Goal: Complete application form

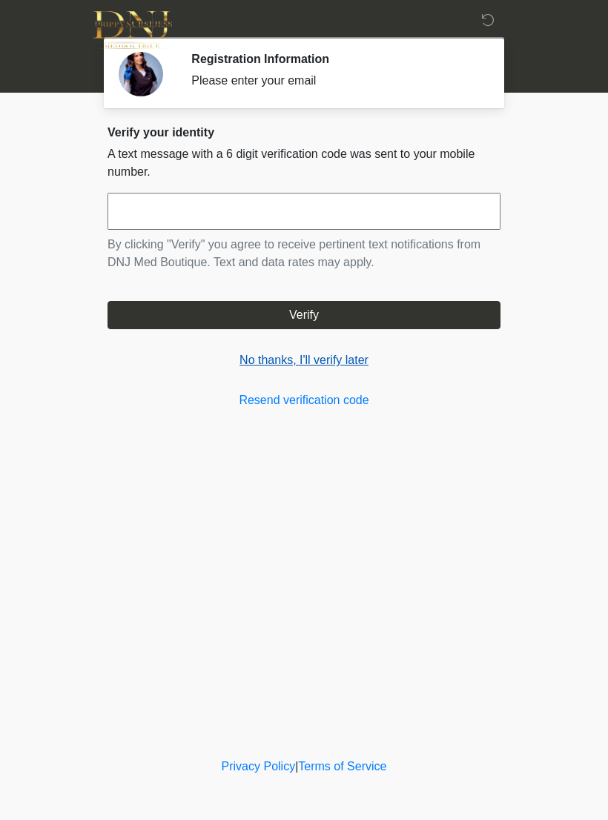
click at [313, 362] on link "No thanks, I'll verify later" at bounding box center [303, 360] width 393 height 18
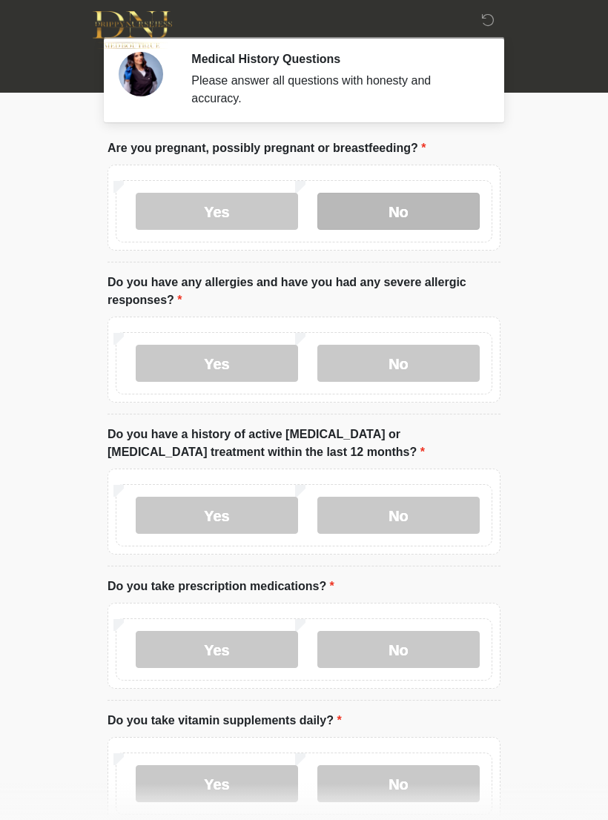
click at [421, 210] on label "No" at bounding box center [398, 211] width 162 height 37
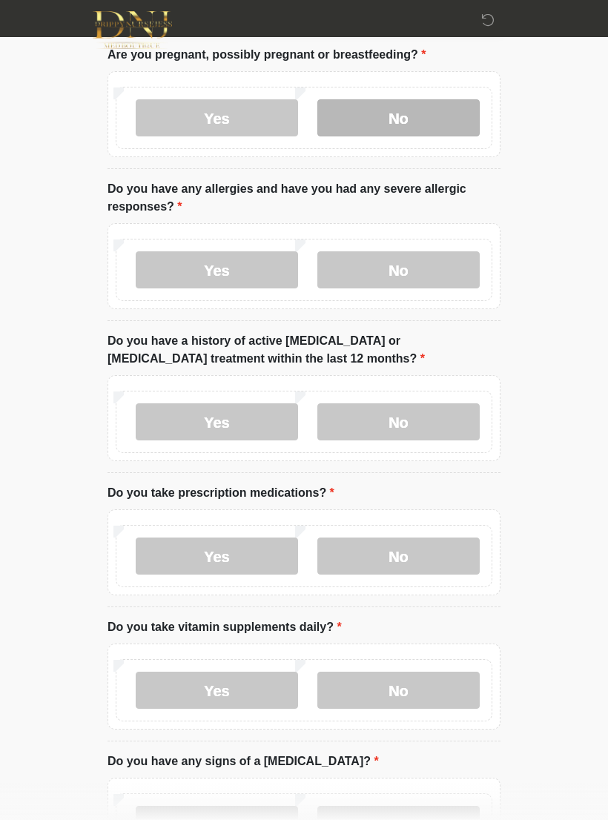
scroll to position [114, 0]
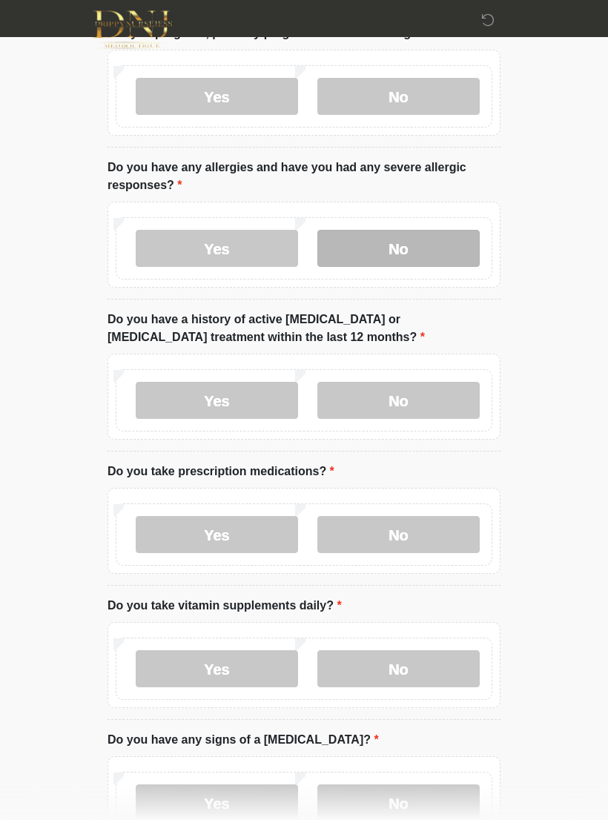
click at [443, 255] on label "No" at bounding box center [398, 249] width 162 height 37
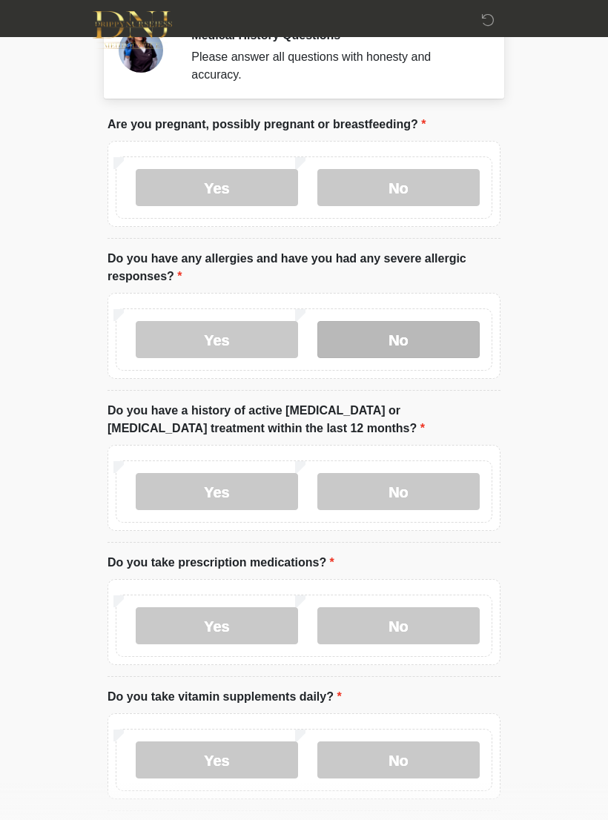
scroll to position [0, 0]
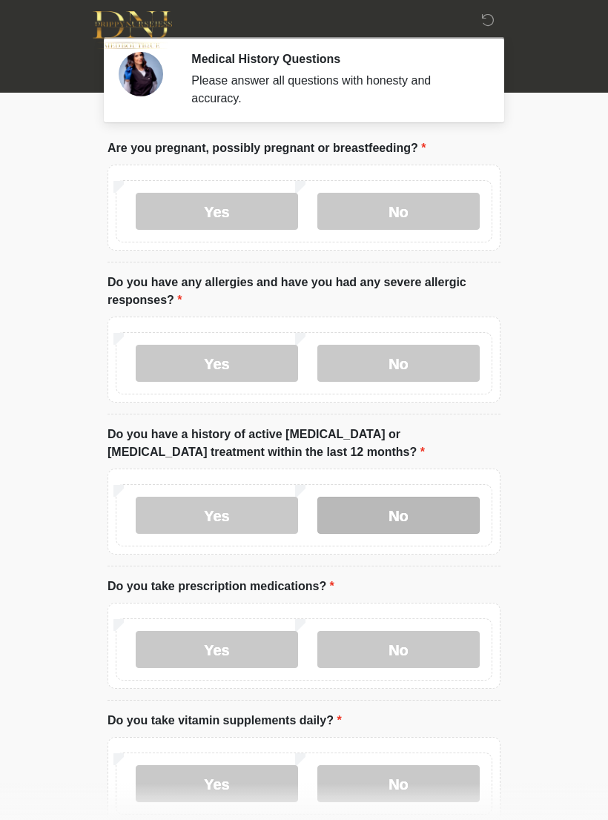
click at [443, 525] on label "No" at bounding box center [398, 515] width 162 height 37
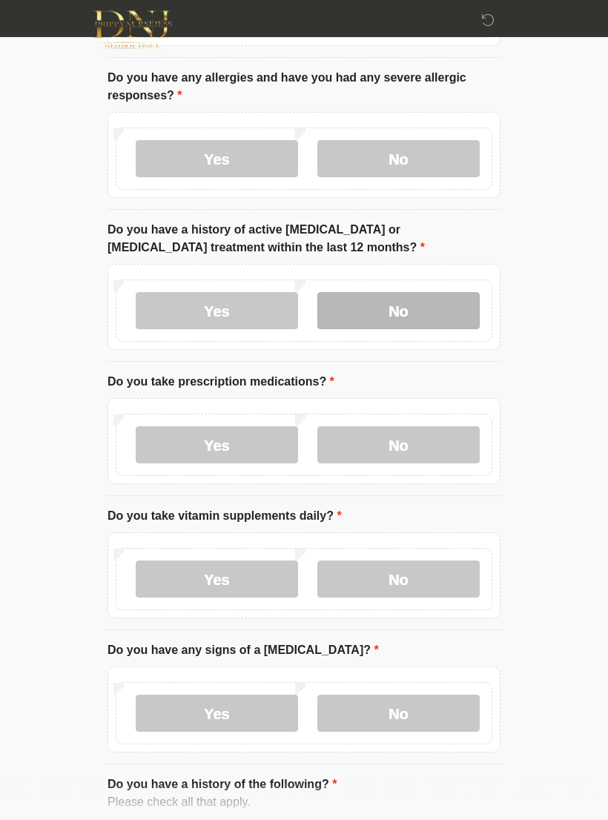
scroll to position [264, 0]
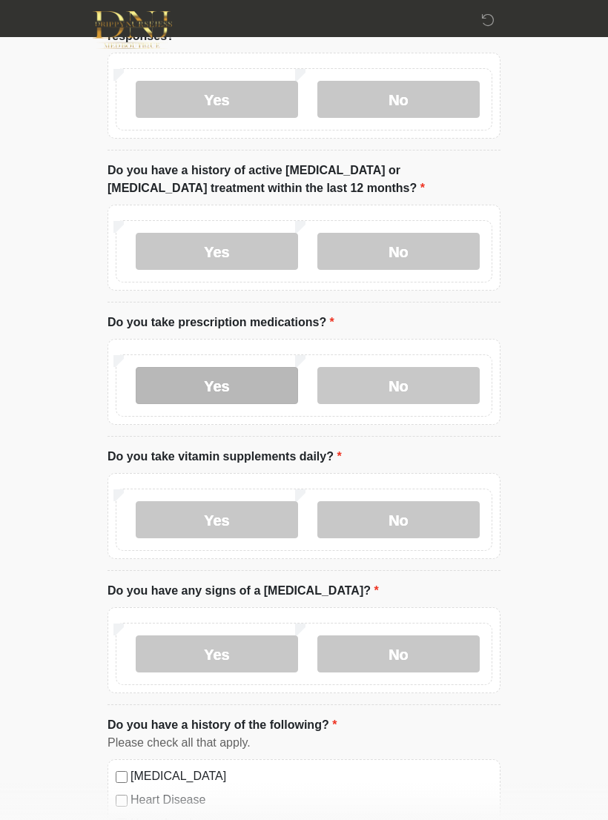
click at [248, 388] on label "Yes" at bounding box center [217, 385] width 162 height 37
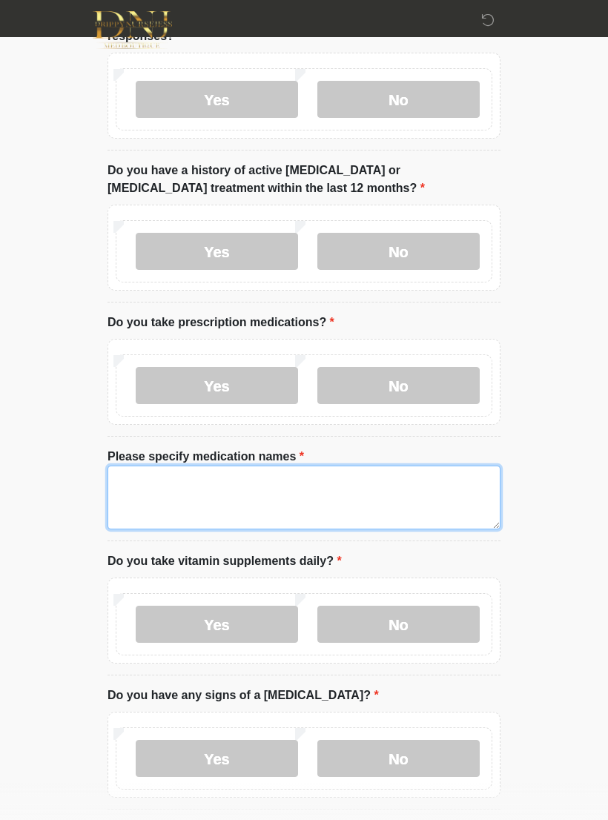
click at [326, 510] on textarea "Please specify medication names" at bounding box center [303, 498] width 393 height 64
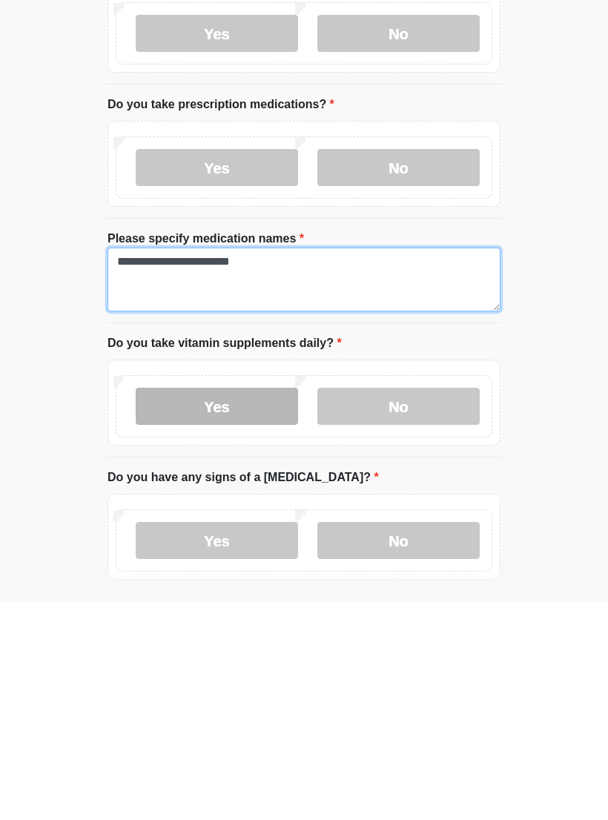
type textarea "**********"
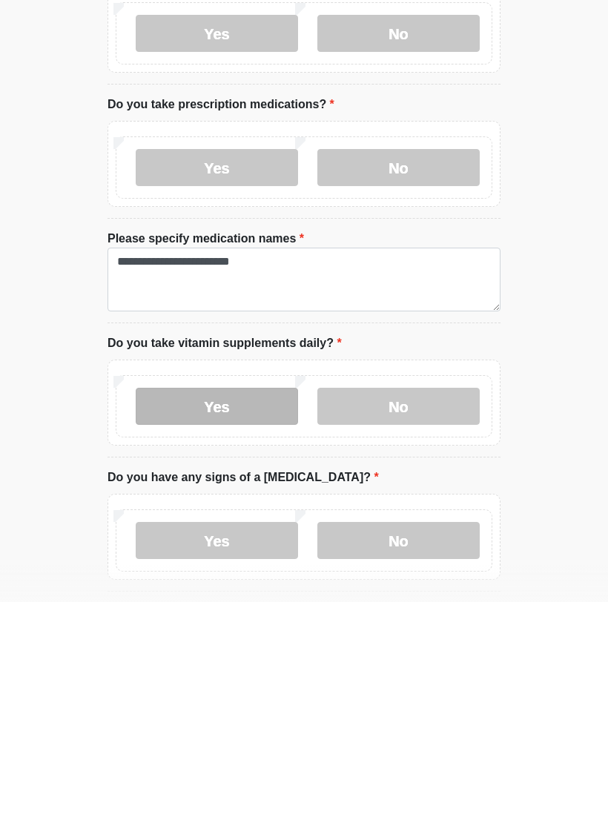
click at [233, 606] on label "Yes" at bounding box center [217, 624] width 162 height 37
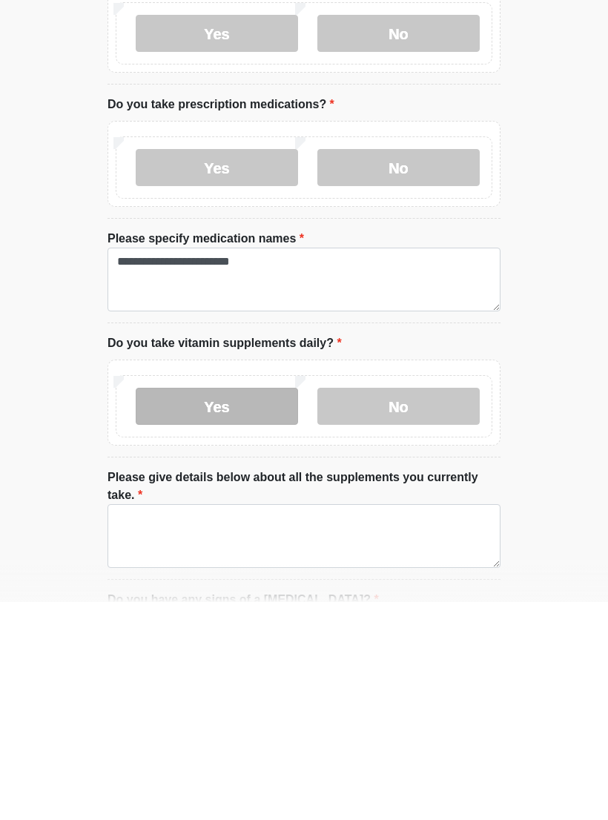
scroll to position [482, 0]
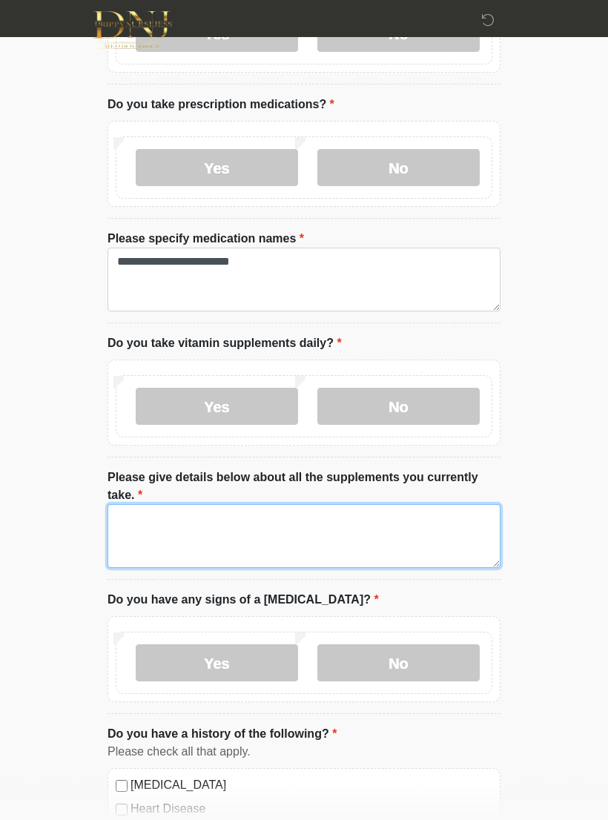
click at [244, 527] on textarea "Please give details below about all the supplements you currently take." at bounding box center [303, 536] width 393 height 64
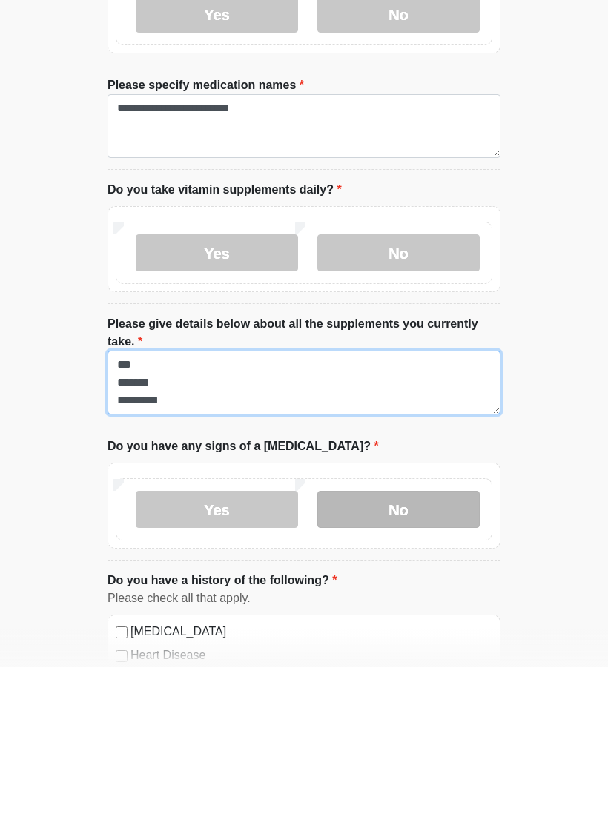
type textarea "*** ******* *********"
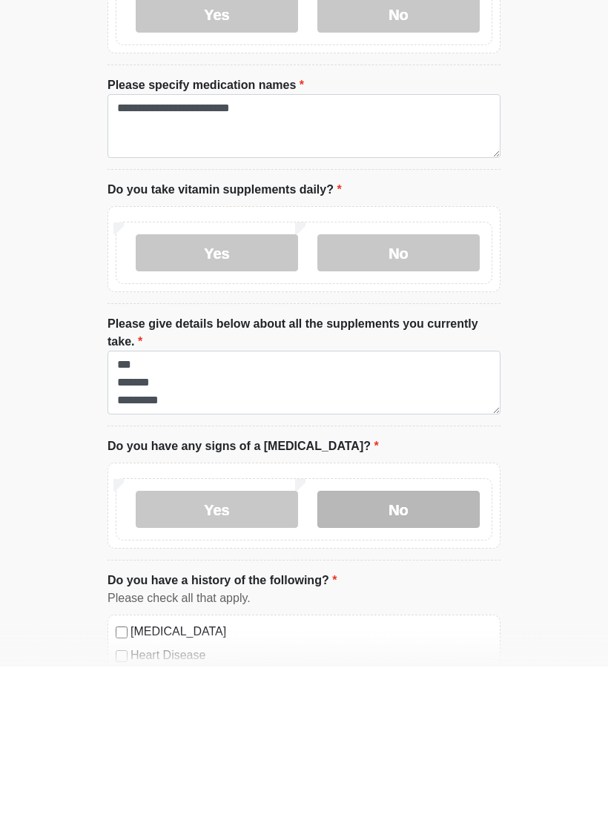
click at [400, 644] on label "No" at bounding box center [398, 662] width 162 height 37
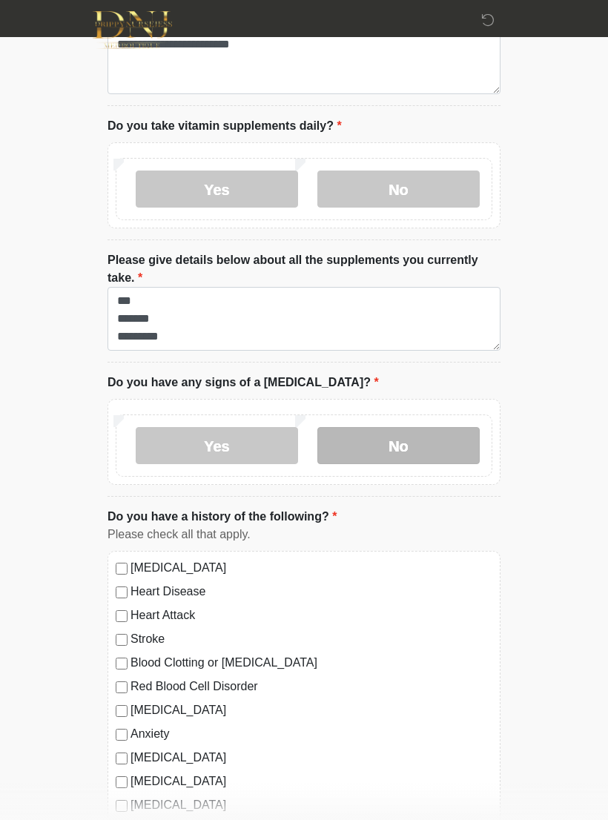
scroll to position [819, 0]
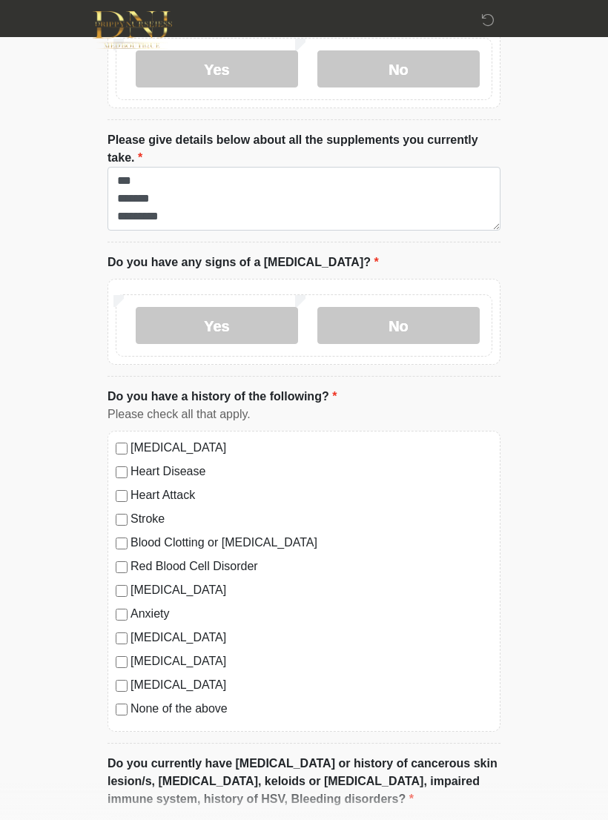
click at [204, 712] on label "None of the above" at bounding box center [311, 709] width 362 height 18
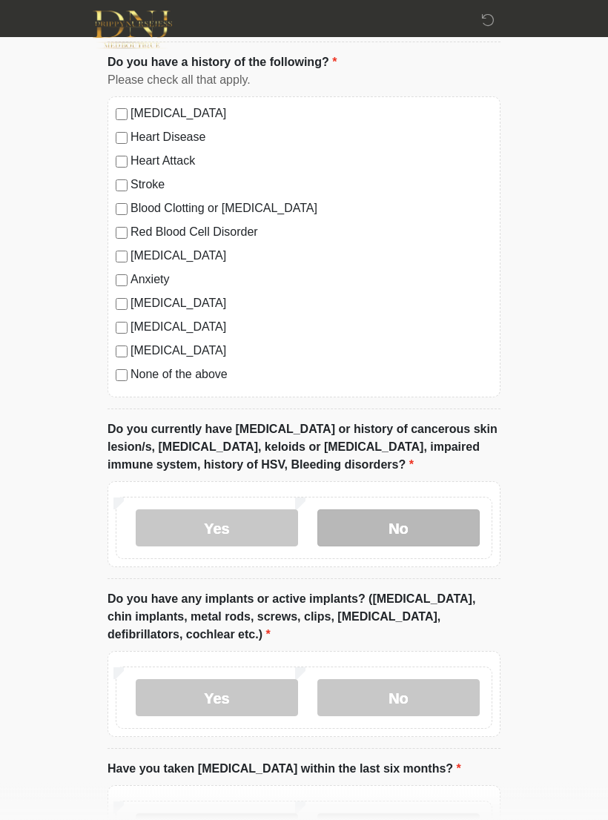
click at [427, 519] on label "No" at bounding box center [398, 528] width 162 height 37
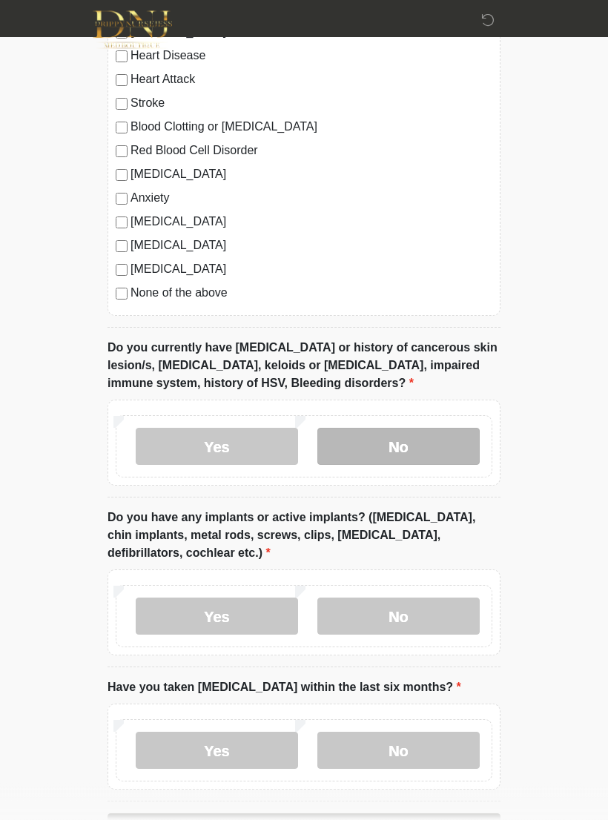
scroll to position [1236, 0]
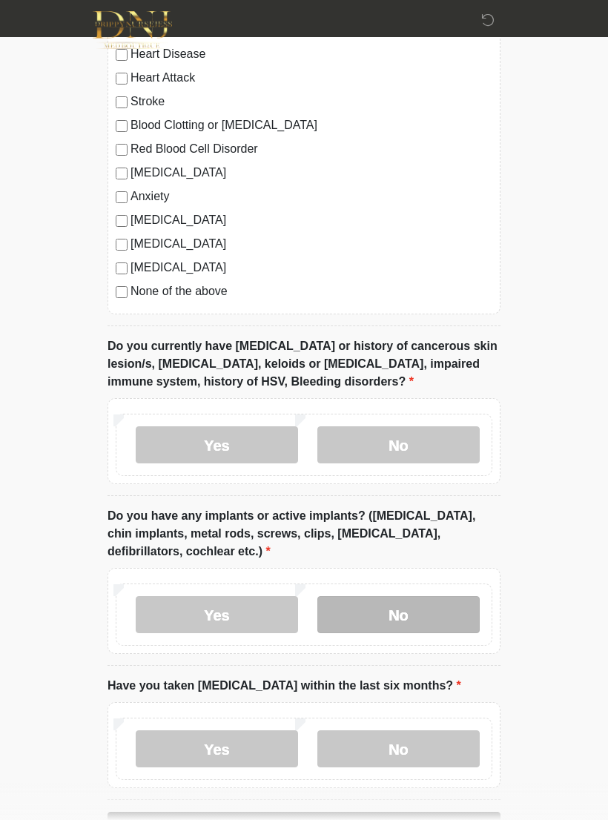
click at [400, 629] on label "No" at bounding box center [398, 614] width 162 height 37
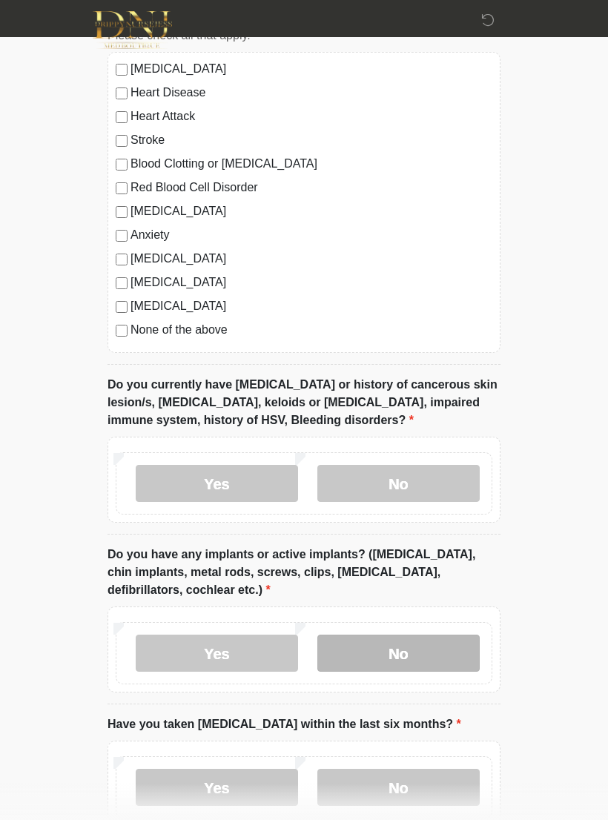
scroll to position [1198, 0]
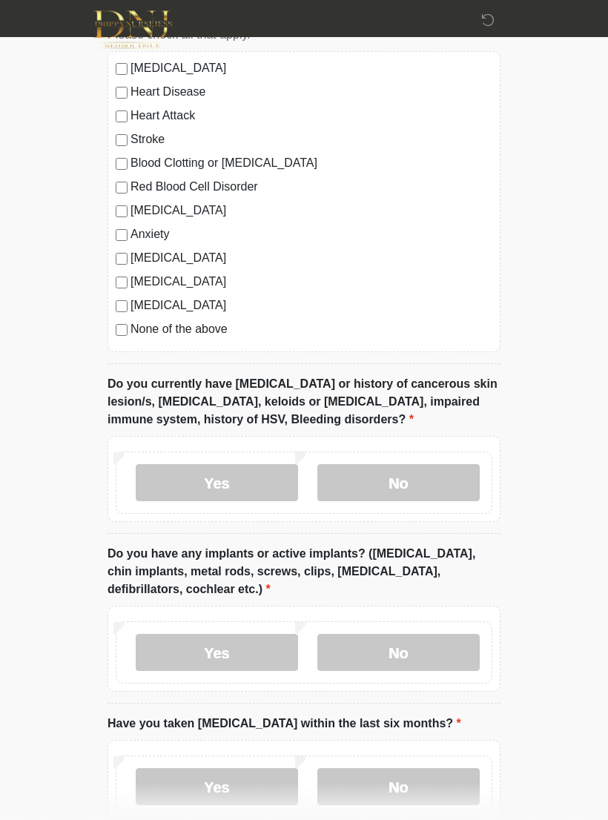
click at [215, 262] on label "[MEDICAL_DATA]" at bounding box center [311, 259] width 362 height 18
click at [199, 333] on label "None of the above" at bounding box center [311, 330] width 362 height 18
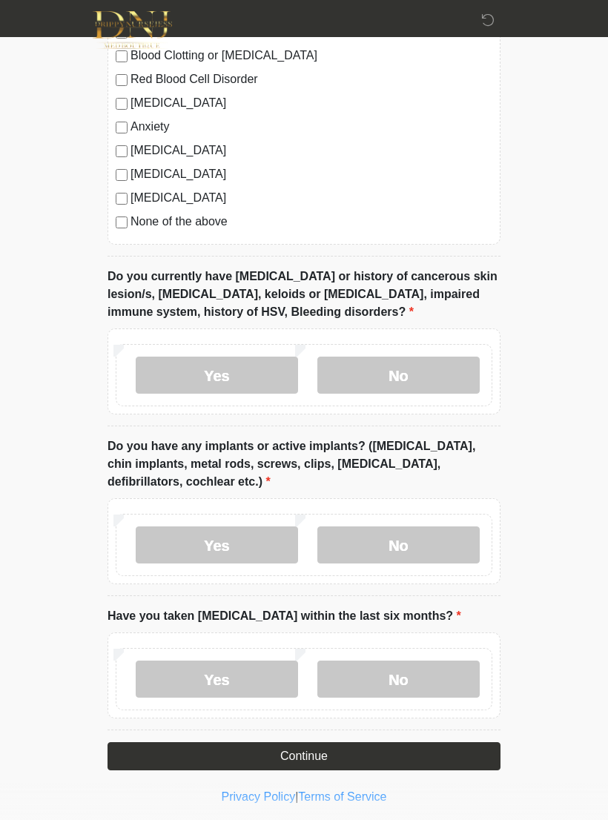
scroll to position [1309, 0]
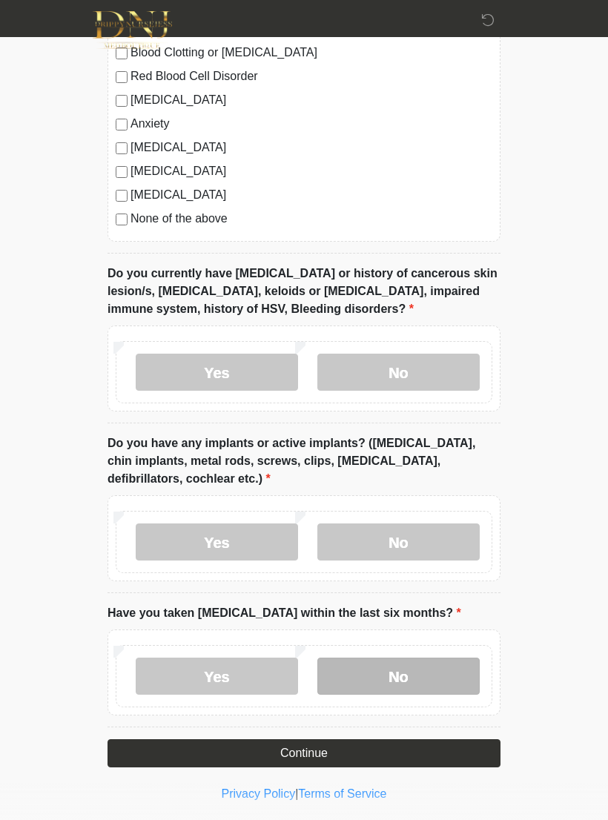
click at [429, 669] on label "No" at bounding box center [398, 676] width 162 height 37
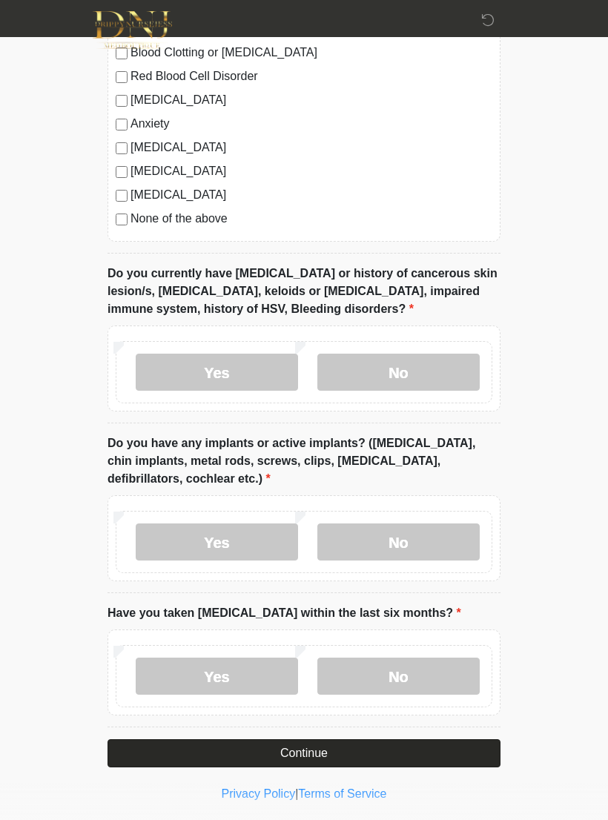
click at [409, 747] on button "Continue" at bounding box center [303, 753] width 393 height 28
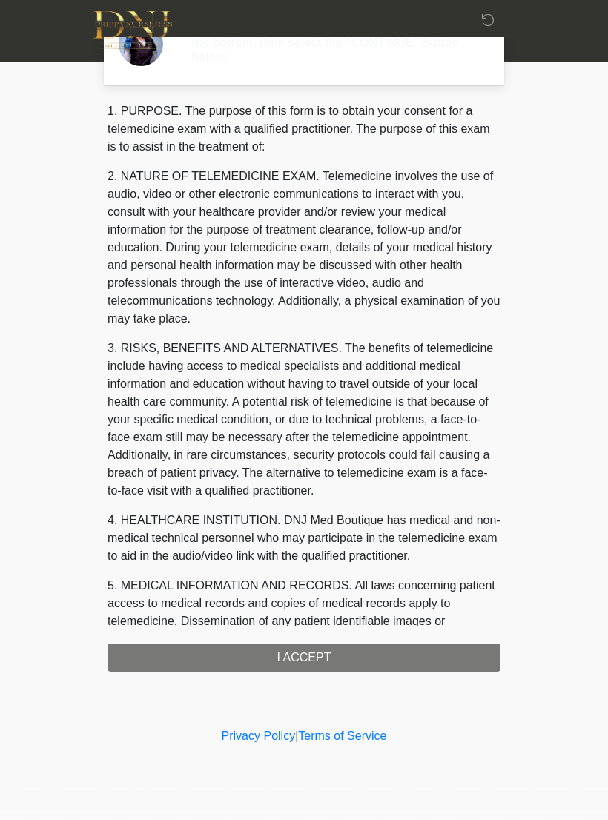
scroll to position [0, 0]
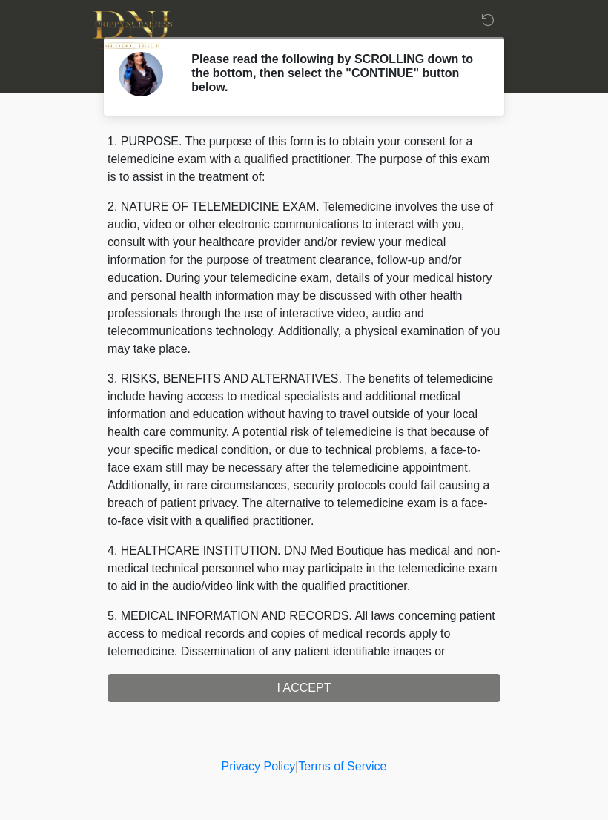
click at [414, 684] on div "1. PURPOSE. The purpose of this form is to obtain your consent for a telemedici…" at bounding box center [303, 417] width 393 height 569
click at [390, 689] on div "1. PURPOSE. The purpose of this form is to obtain your consent for a telemedici…" at bounding box center [303, 417] width 393 height 569
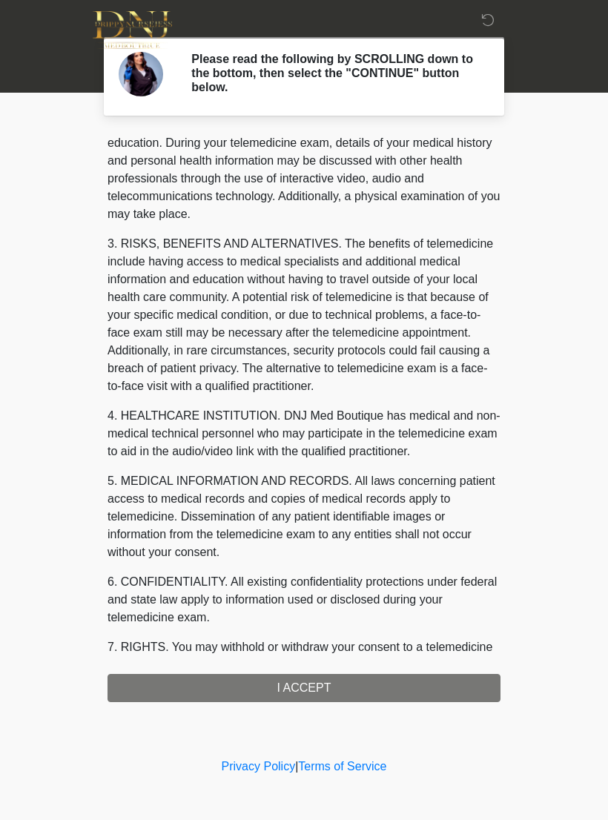
click at [379, 683] on div "1. PURPOSE. The purpose of this form is to obtain your consent for a telemedici…" at bounding box center [303, 417] width 393 height 569
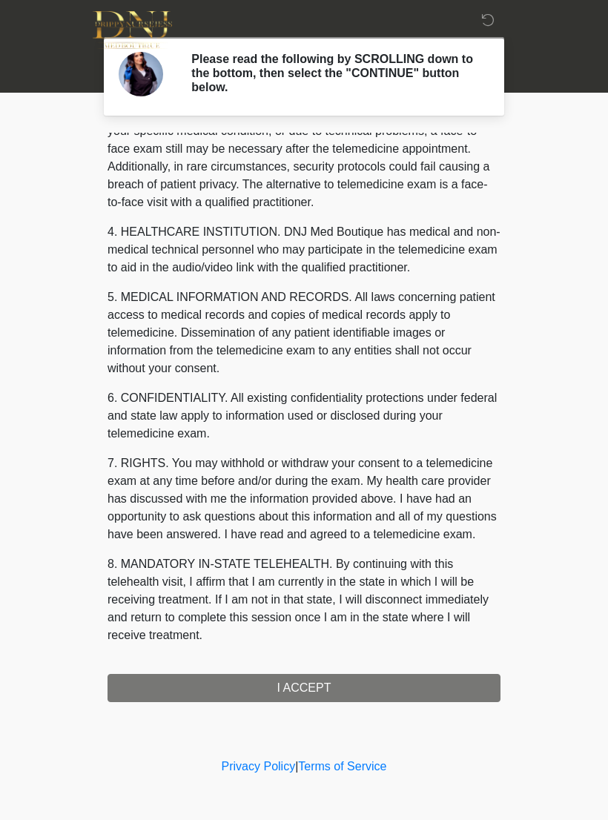
scroll to position [337, 0]
click at [360, 687] on button "I ACCEPT" at bounding box center [303, 688] width 393 height 28
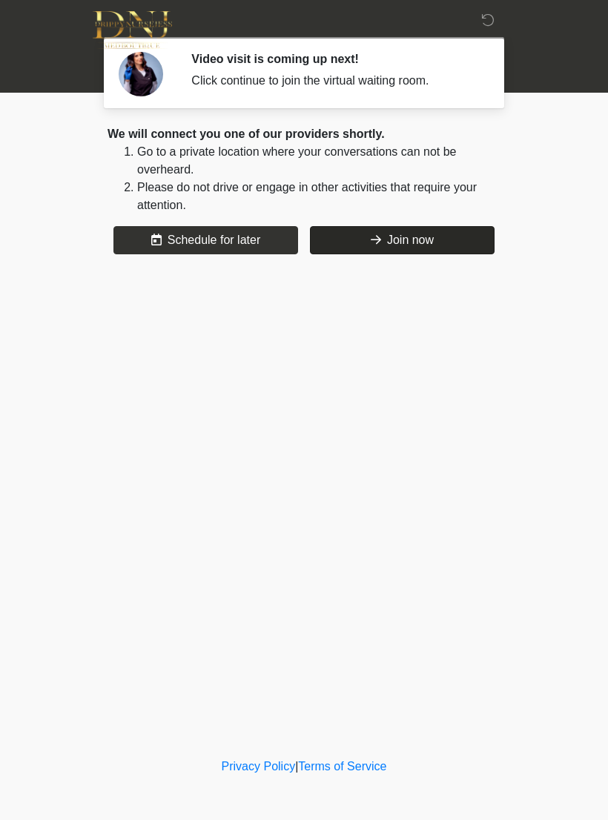
click at [442, 228] on button "Join now" at bounding box center [402, 240] width 185 height 28
